Goal: Transaction & Acquisition: Purchase product/service

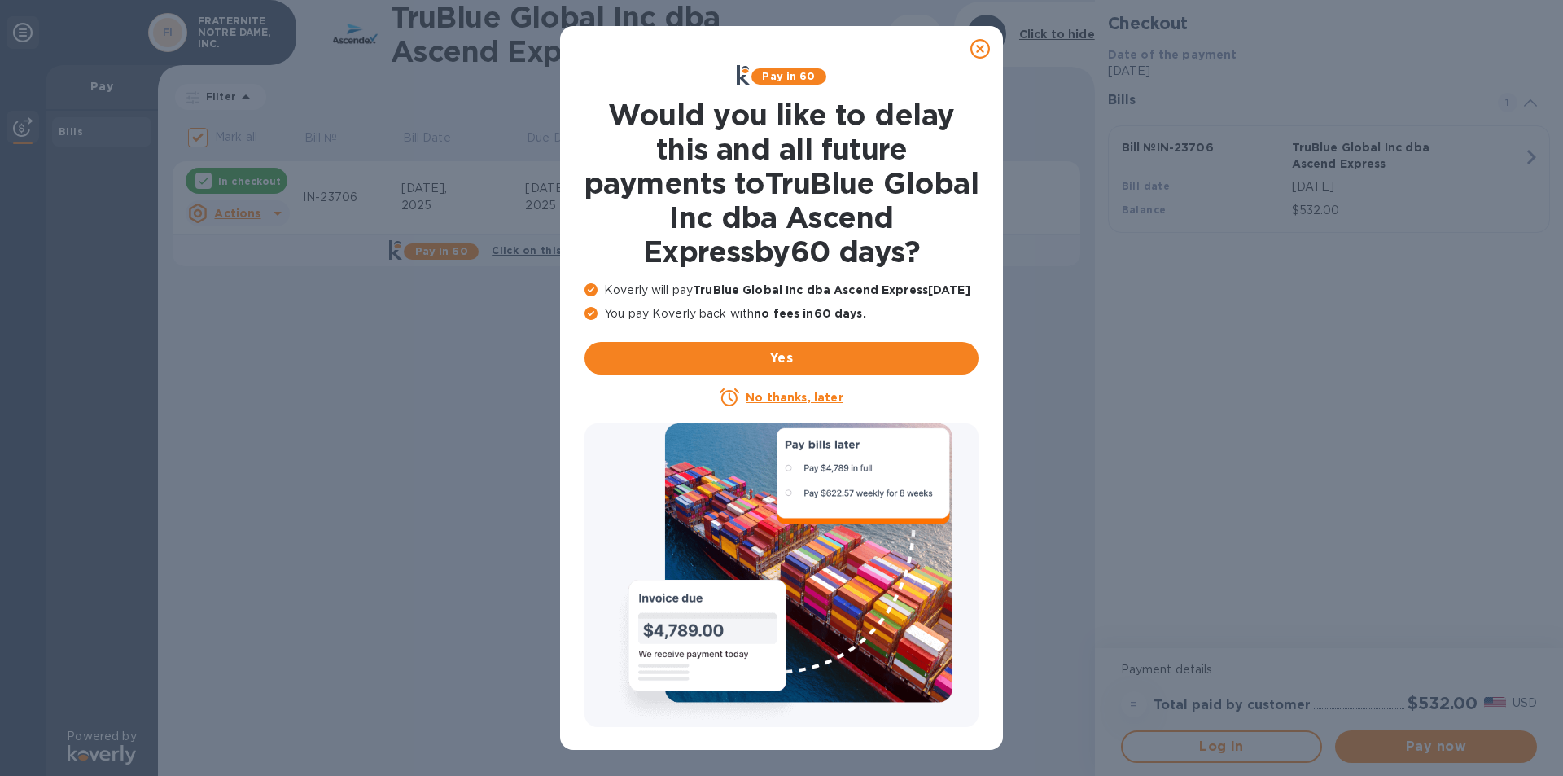
drag, startPoint x: 974, startPoint y: 52, endPoint x: 1011, endPoint y: 90, distance: 52.4
click at [978, 54] on icon at bounding box center [980, 49] width 20 height 20
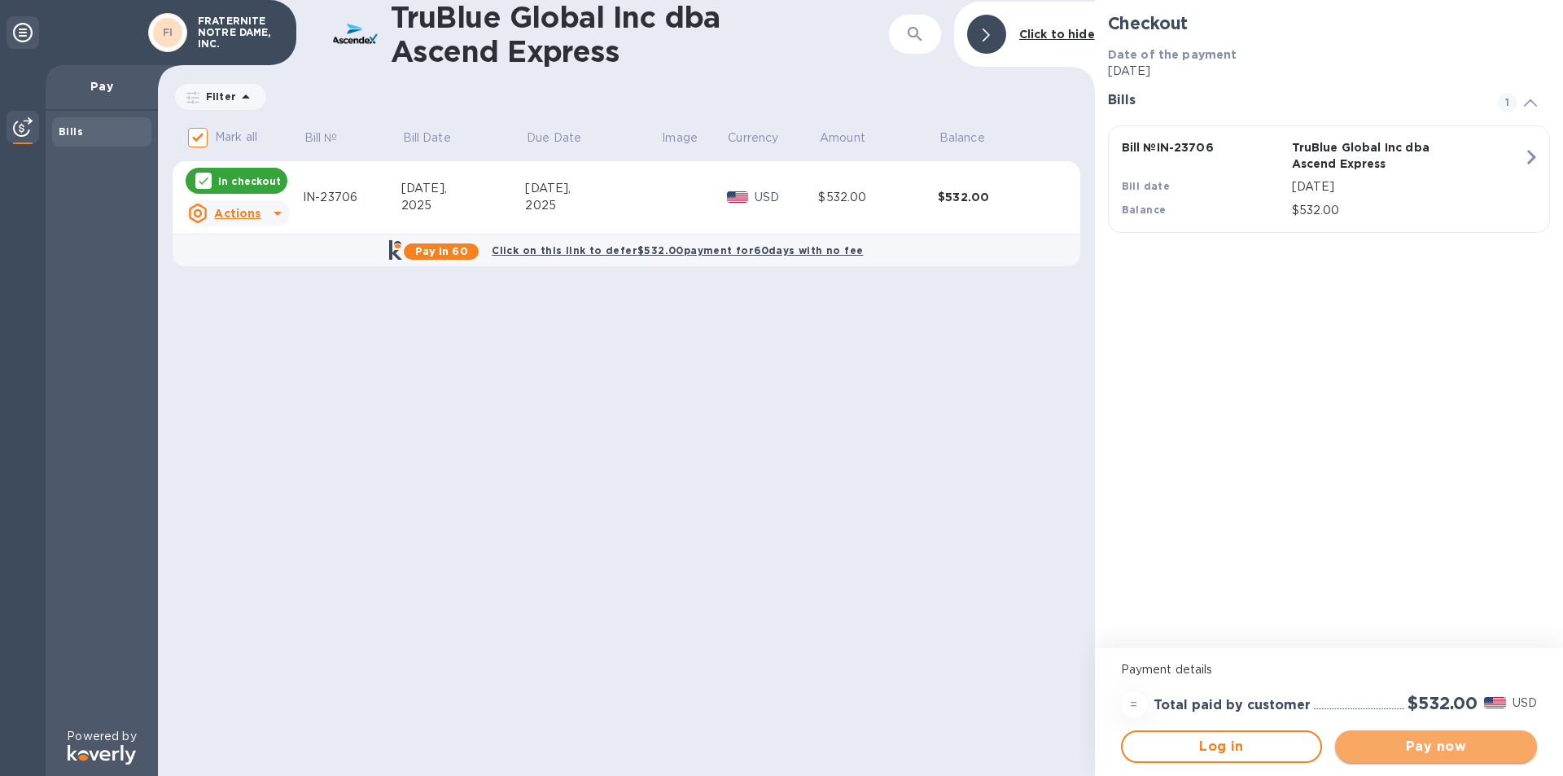
click at [1439, 750] on span "Pay now" at bounding box center [1436, 747] width 176 height 20
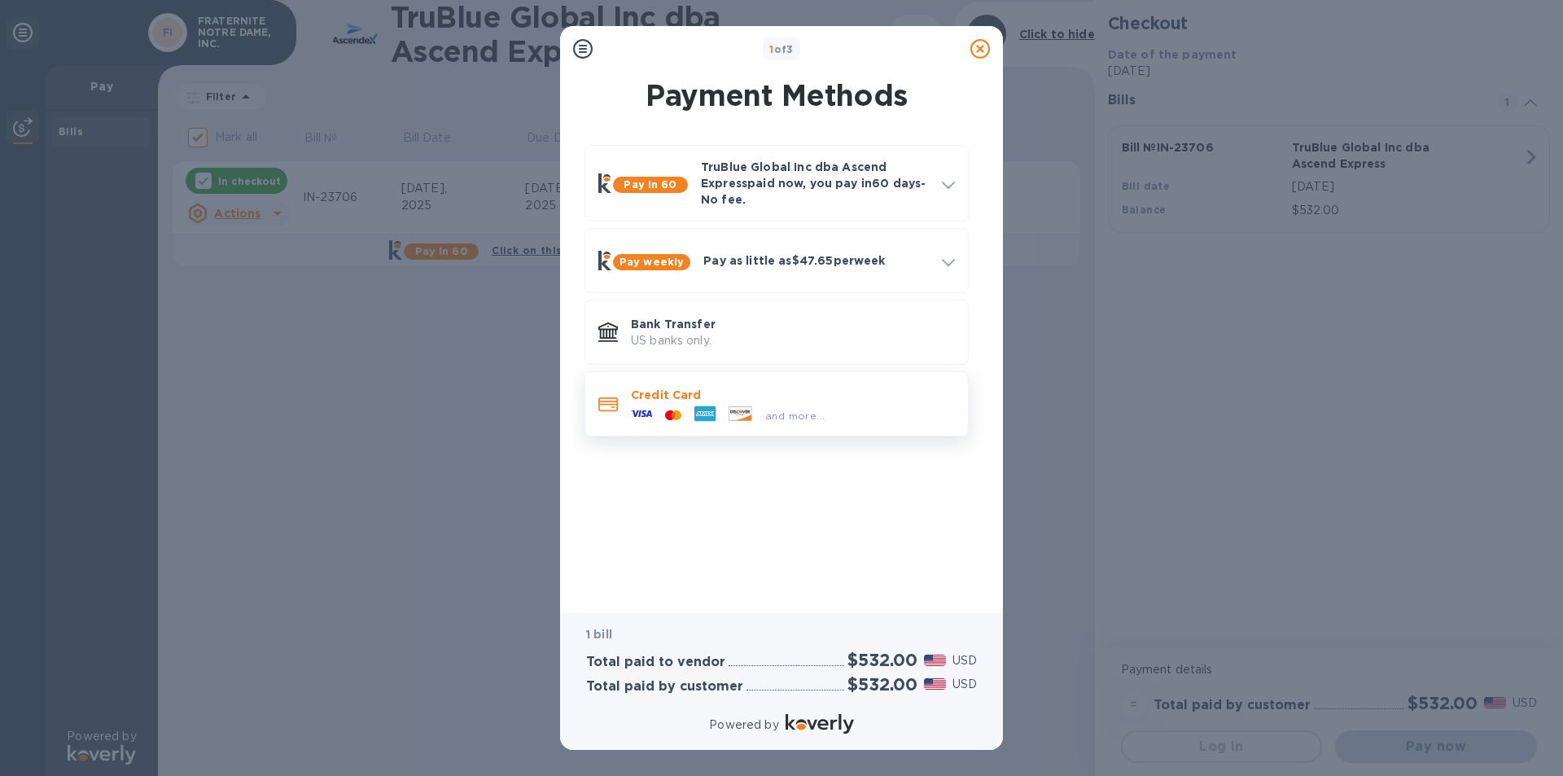
click at [651, 409] on icon at bounding box center [641, 413] width 21 height 21
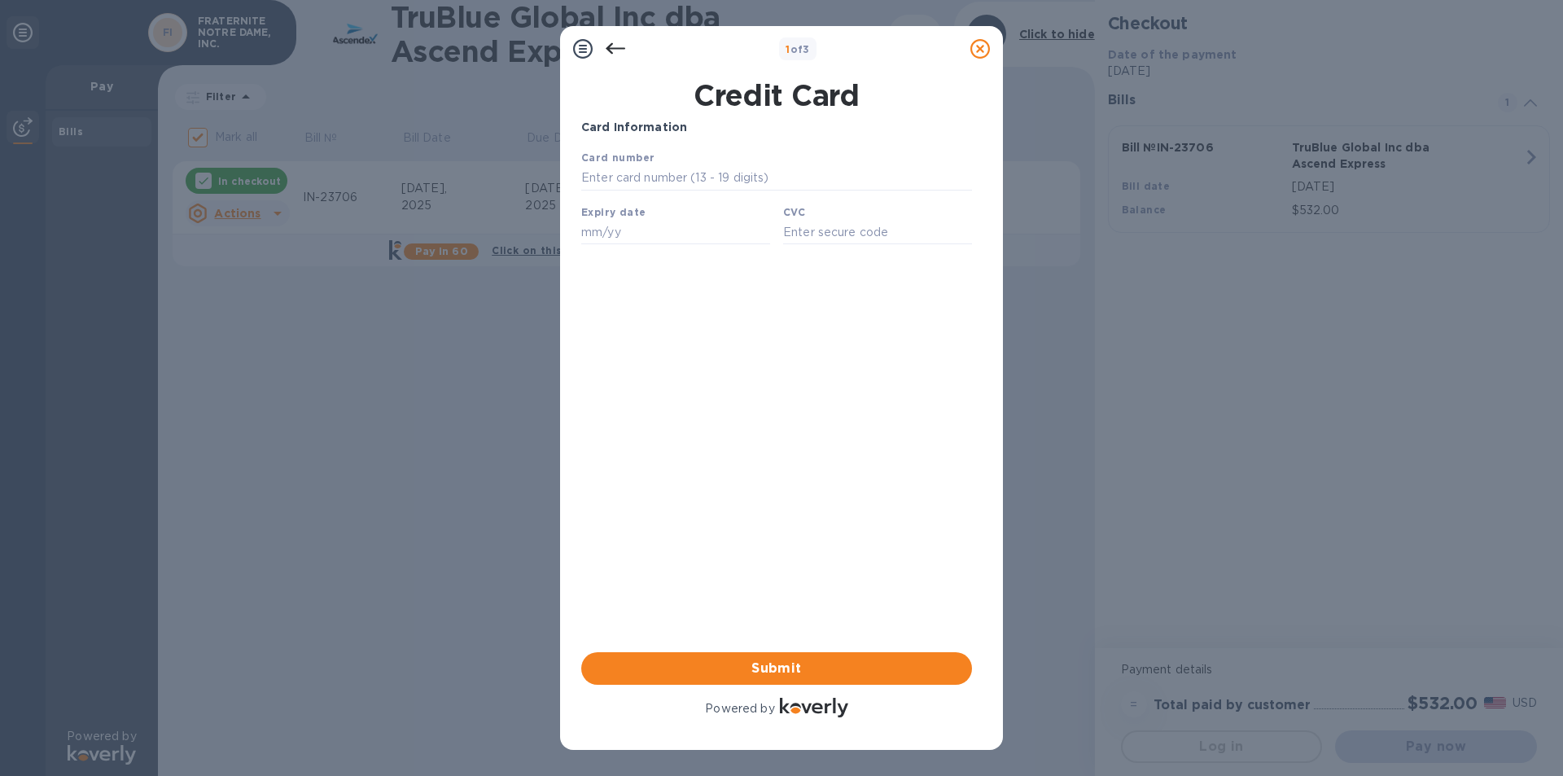
drag, startPoint x: 619, startPoint y: 41, endPoint x: 619, endPoint y: 50, distance: 9.0
click at [617, 44] on icon at bounding box center [616, 49] width 20 height 20
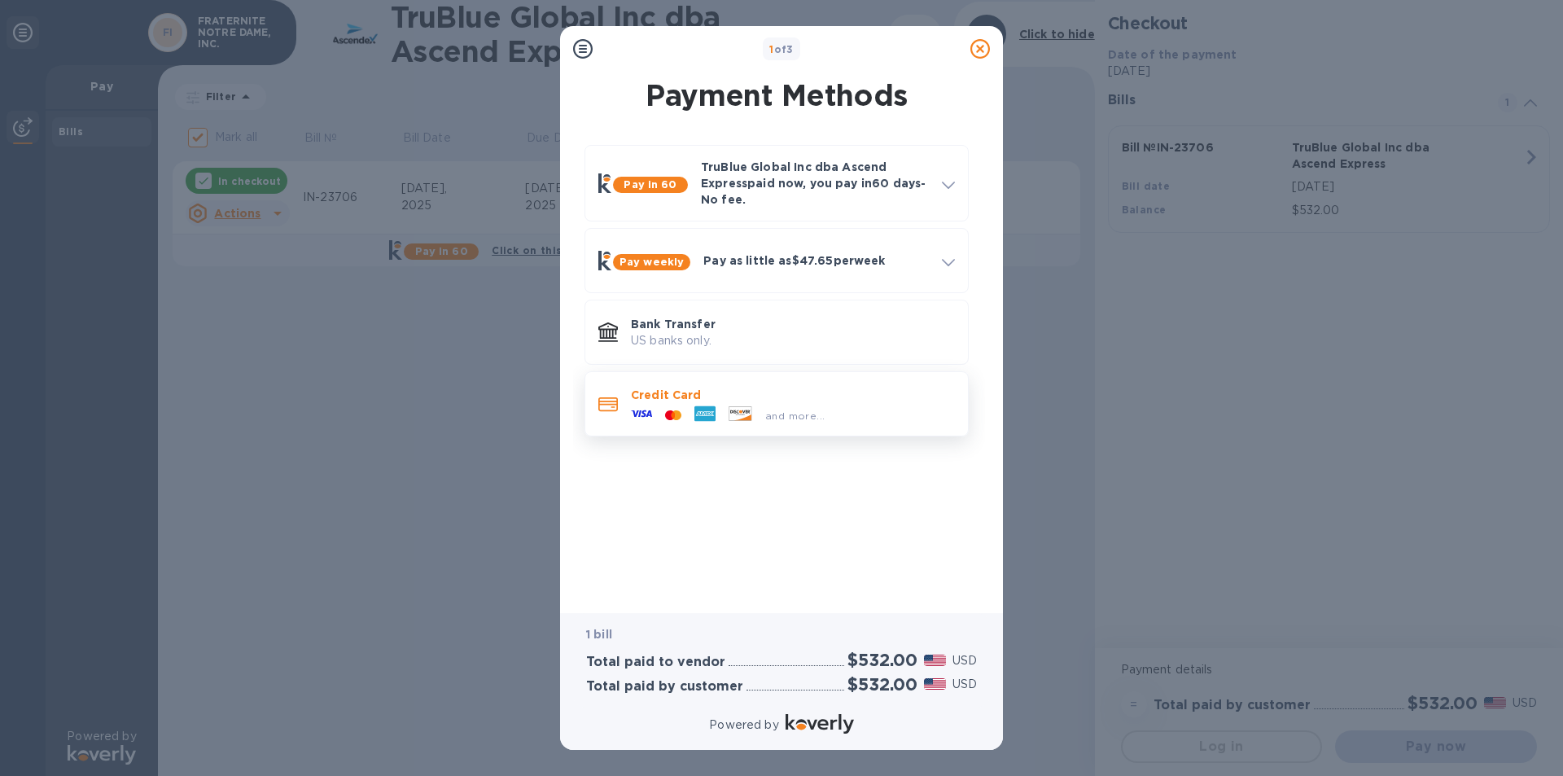
click at [674, 415] on icon at bounding box center [673, 414] width 4 height 7
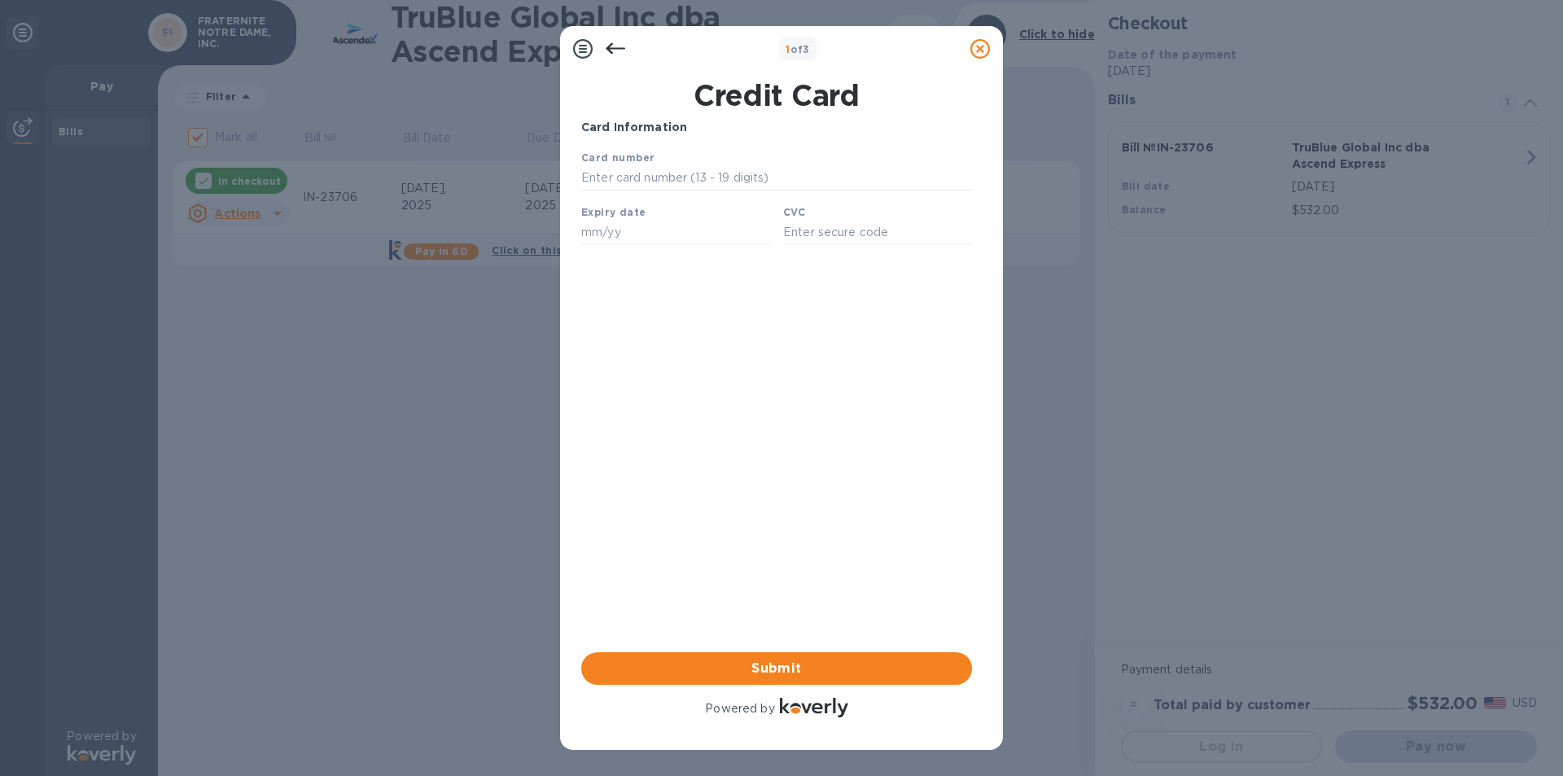
click at [635, 217] on b "Expiry date" at bounding box center [613, 212] width 64 height 12
click at [647, 180] on input "text" at bounding box center [776, 178] width 391 height 24
type input "[CREDIT_CARD_NUMBER]"
click at [659, 215] on div "Expiry date" at bounding box center [676, 224] width 202 height 55
click at [654, 233] on input "text" at bounding box center [675, 232] width 189 height 24
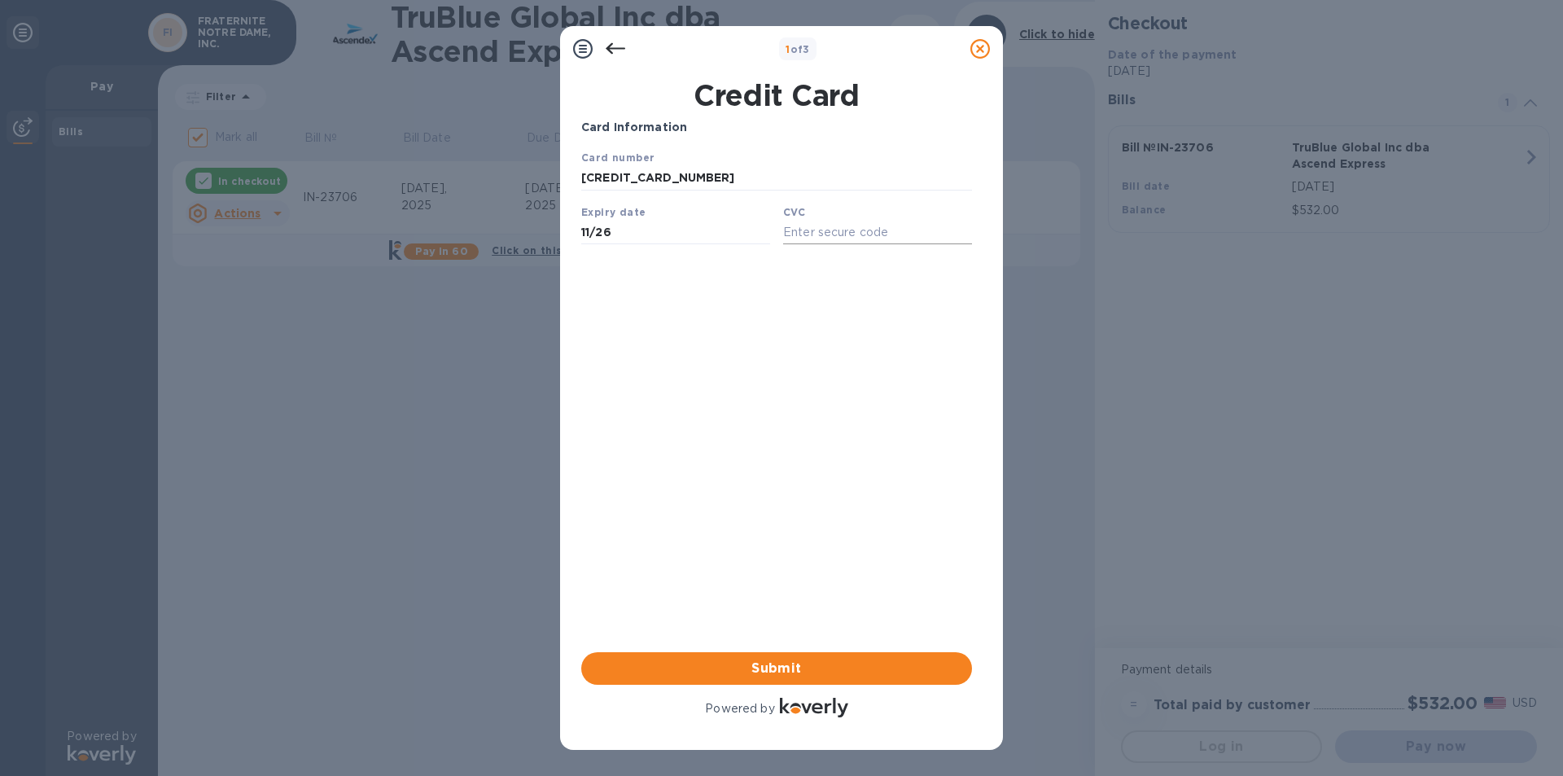
type input "11/26"
click at [822, 237] on input "text" at bounding box center [877, 232] width 189 height 24
type input "388"
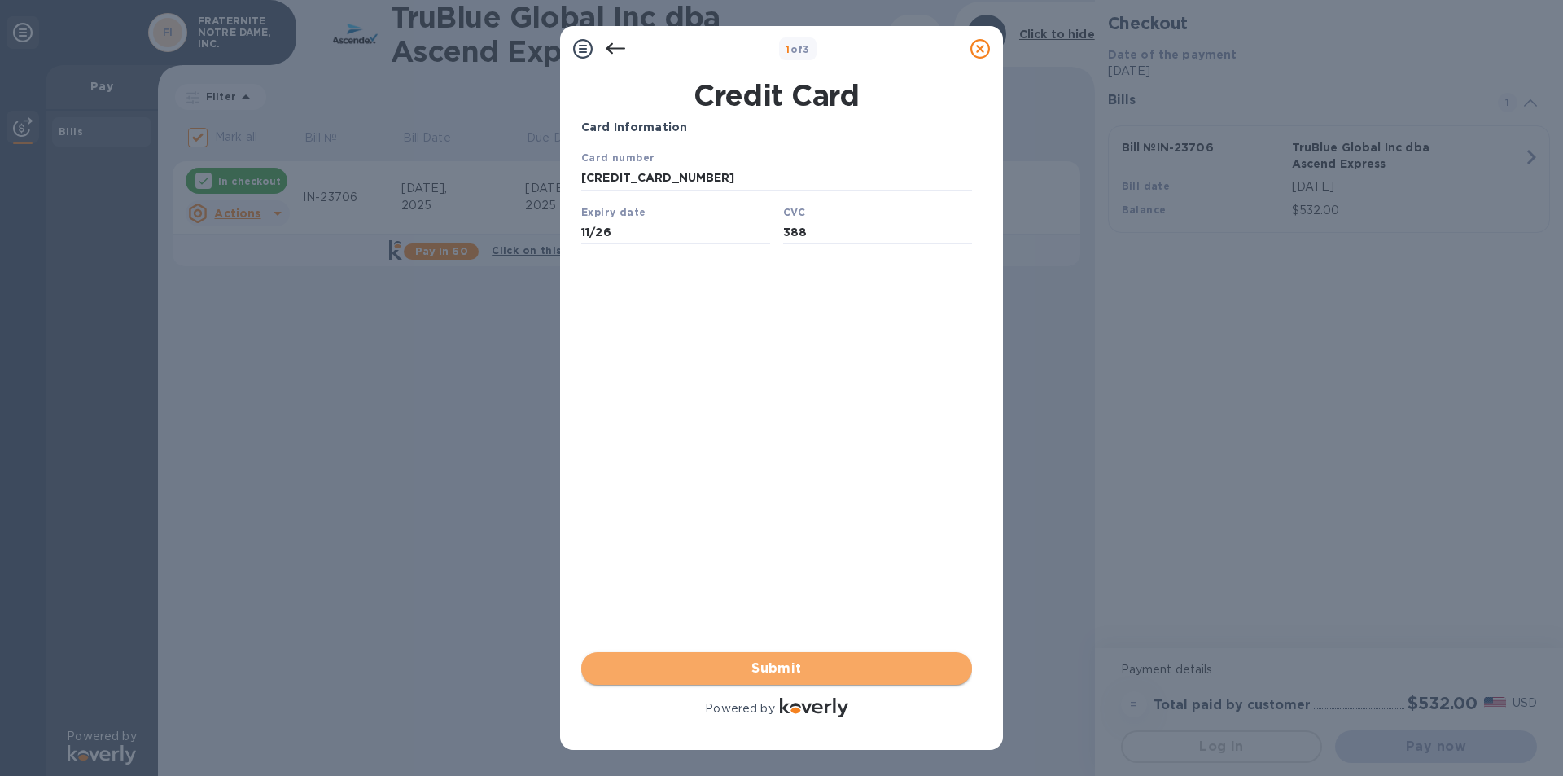
click at [782, 673] on span "Submit" at bounding box center [776, 669] width 365 height 20
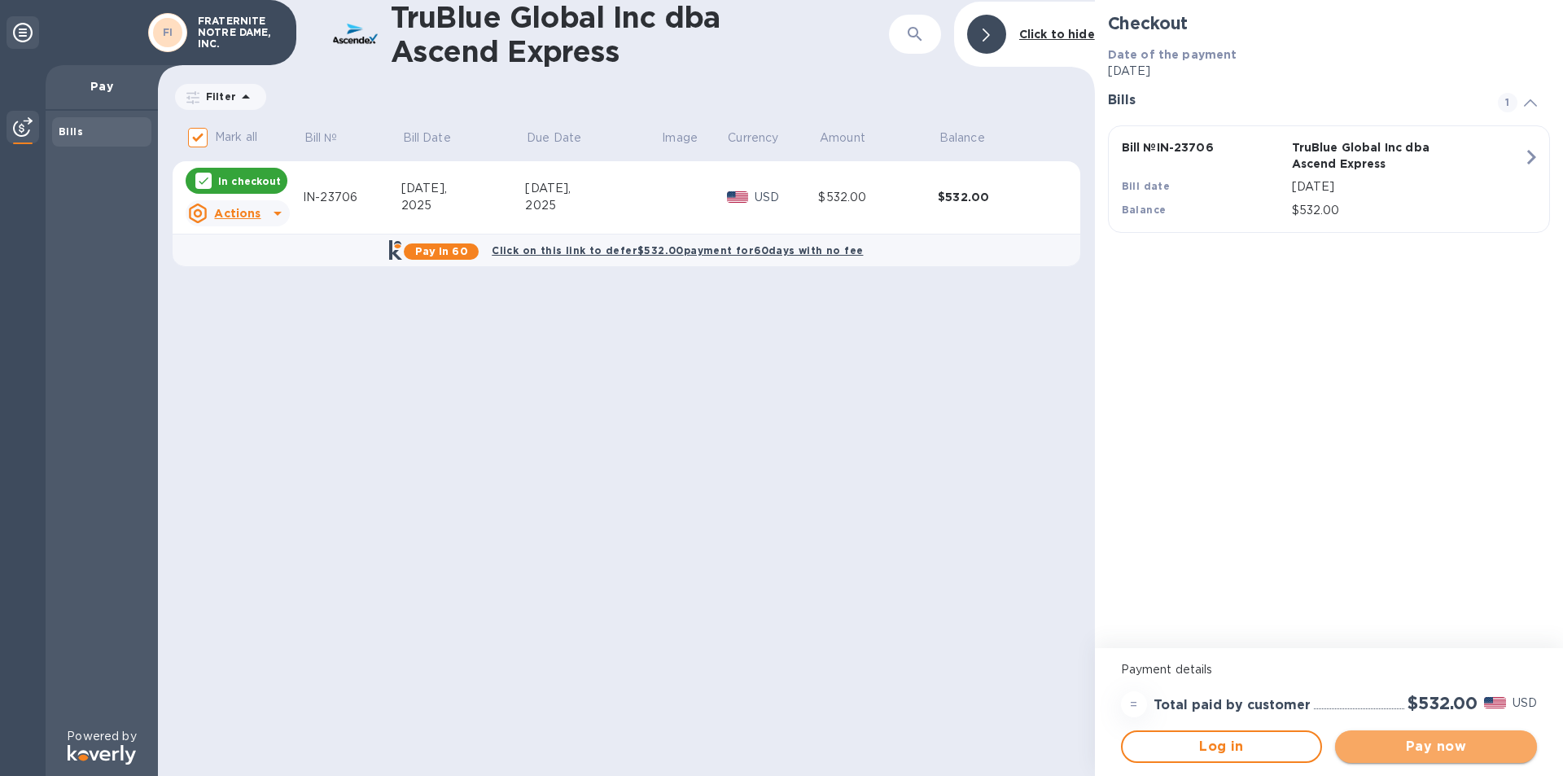
click at [1410, 752] on span "Pay now" at bounding box center [1436, 747] width 176 height 20
